Goal: Contribute content: Contribute content

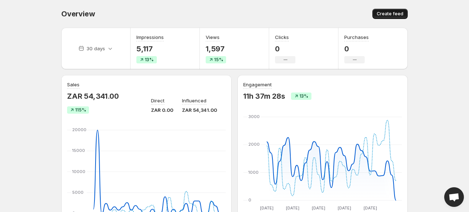
click at [379, 15] on span "Create feed" at bounding box center [390, 14] width 27 height 6
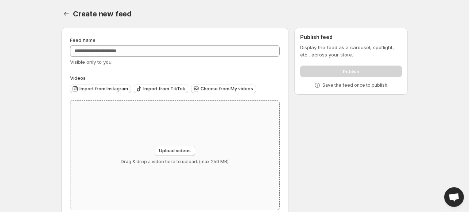
scroll to position [16, 0]
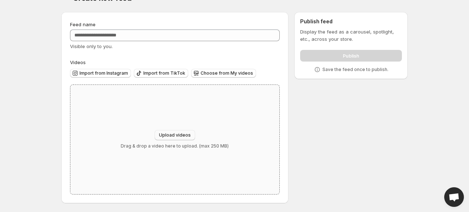
click at [169, 135] on span "Upload videos" at bounding box center [175, 135] width 32 height 6
type input "**********"
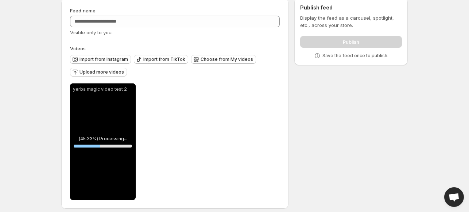
scroll to position [22, 0]
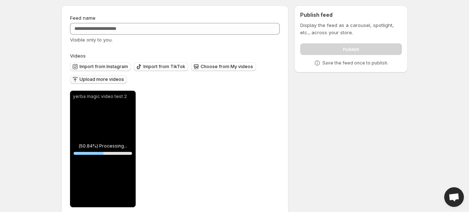
click at [106, 78] on span "Upload more videos" at bounding box center [101, 80] width 44 height 6
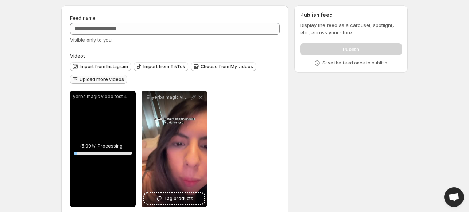
click at [93, 79] on span "Upload more videos" at bounding box center [101, 80] width 44 height 6
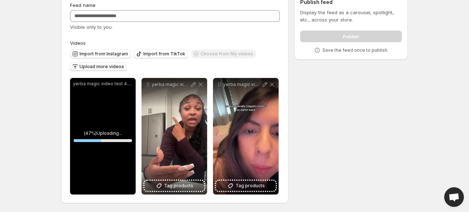
scroll to position [35, 0]
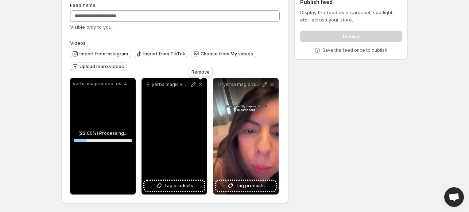
click at [200, 83] on icon at bounding box center [200, 84] width 7 height 7
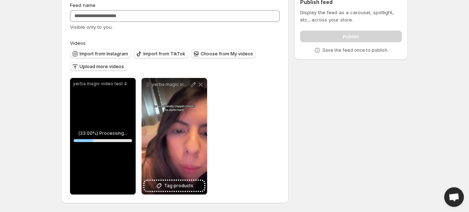
click at [96, 66] on span "Upload more videos" at bounding box center [101, 67] width 44 height 6
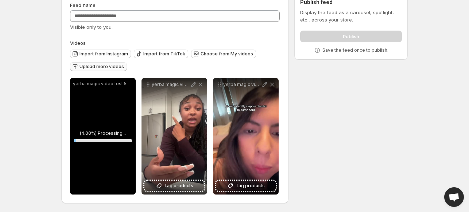
click at [98, 65] on span "Upload more videos" at bounding box center [101, 67] width 44 height 6
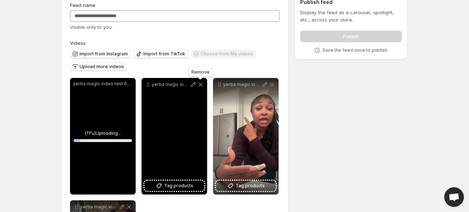
click at [199, 86] on icon at bounding box center [201, 85] width 4 height 4
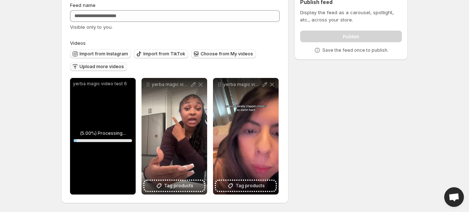
click at [89, 67] on span "Upload more videos" at bounding box center [101, 67] width 44 height 6
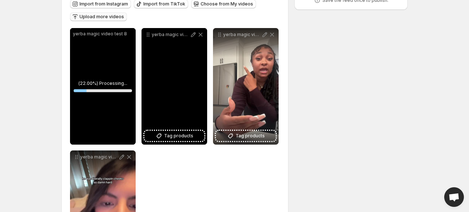
scroll to position [46, 0]
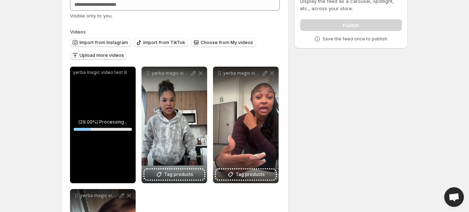
click at [90, 53] on span "Upload more videos" at bounding box center [101, 56] width 44 height 6
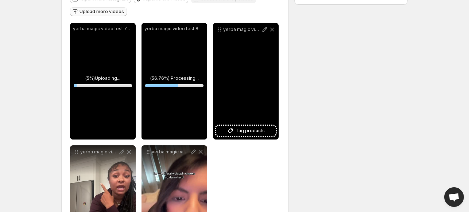
scroll to position [120, 0]
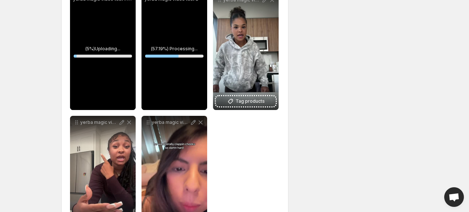
click at [199, 123] on icon at bounding box center [200, 122] width 7 height 7
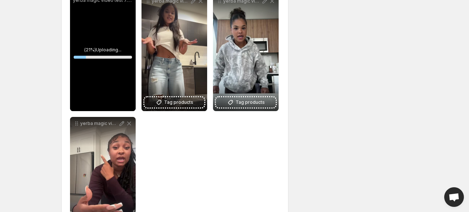
scroll to position [119, 0]
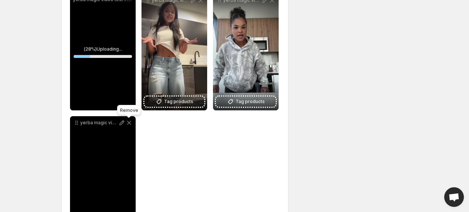
click at [129, 122] on icon at bounding box center [128, 122] width 7 height 7
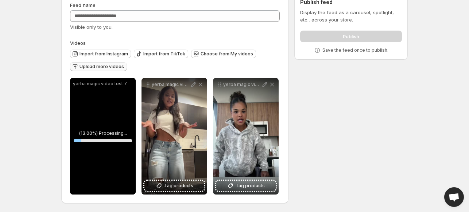
click at [104, 65] on span "Upload more videos" at bounding box center [101, 67] width 44 height 6
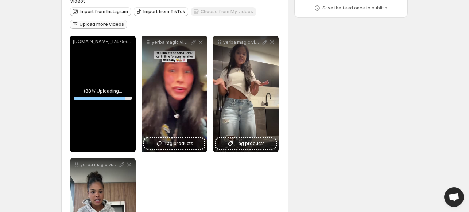
scroll to position [58, 0]
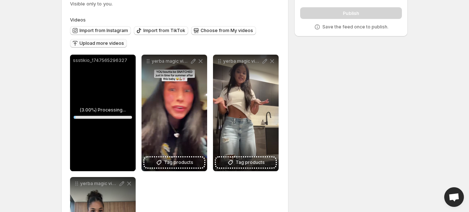
click at [87, 43] on span "Upload more videos" at bounding box center [101, 43] width 44 height 6
click at [94, 40] on button "Upload more videos" at bounding box center [98, 43] width 57 height 9
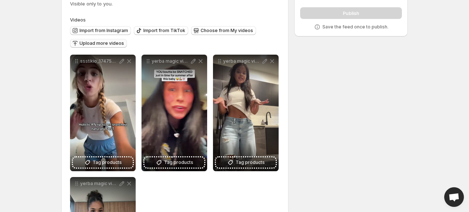
click at [105, 42] on span "Upload more videos" at bounding box center [101, 43] width 44 height 6
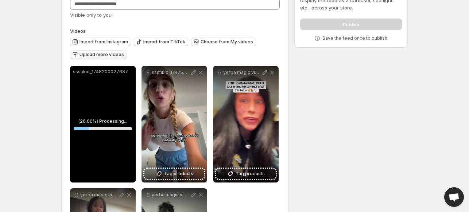
scroll to position [44, 0]
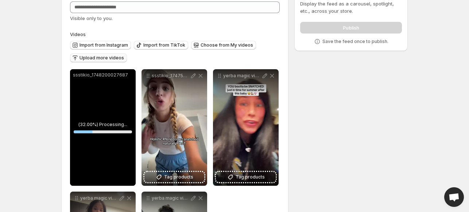
click at [91, 61] on span "Upload more videos" at bounding box center [101, 58] width 44 height 6
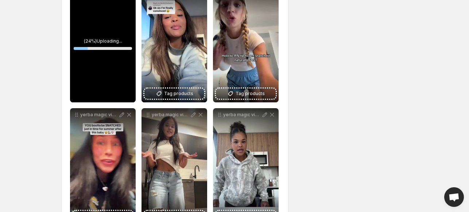
scroll to position [129, 0]
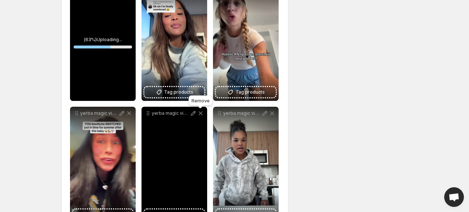
click at [200, 112] on icon at bounding box center [200, 113] width 7 height 7
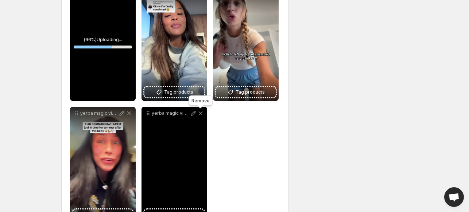
click at [200, 112] on icon at bounding box center [200, 113] width 7 height 7
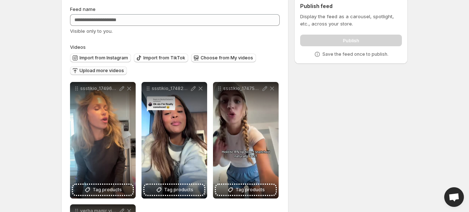
scroll to position [0, 0]
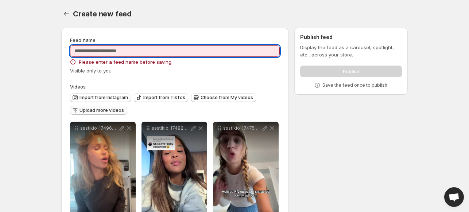
click at [144, 54] on input "Feed name" at bounding box center [175, 51] width 210 height 12
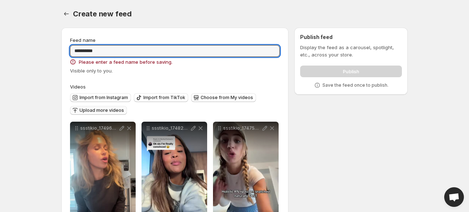
type input "**********"
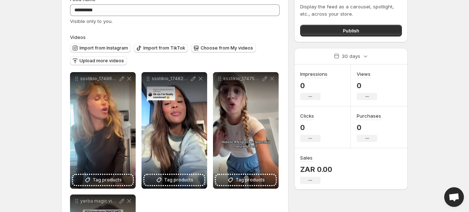
scroll to position [39, 0]
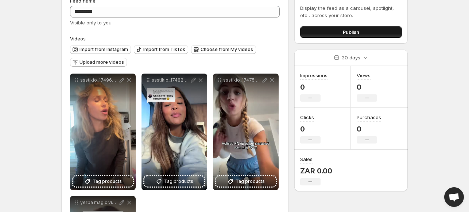
click at [334, 35] on button "Publish" at bounding box center [351, 32] width 102 height 12
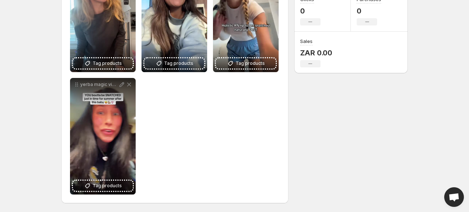
scroll to position [0, 0]
